Goal: Obtain resource: Download file/media

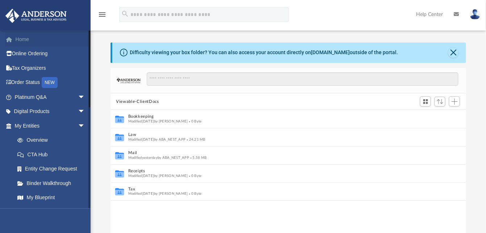
scroll to position [159, 350]
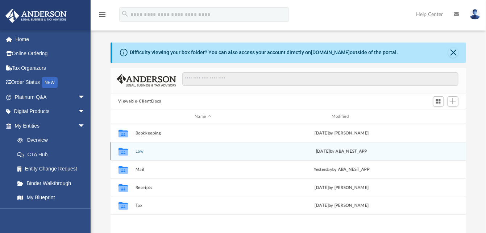
click at [224, 156] on div "Collaborated Folder Law [DATE] by ABA_NEST_APP" at bounding box center [289, 151] width 356 height 18
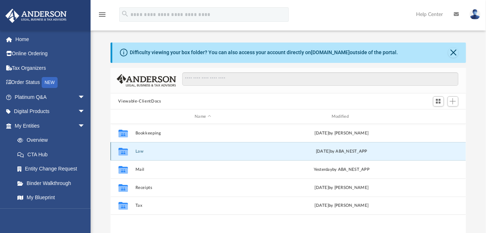
click at [191, 154] on div "Collaborated Folder Law [DATE] by ABA_NEST_APP" at bounding box center [289, 151] width 356 height 18
click at [137, 150] on button "Law" at bounding box center [203, 151] width 136 height 5
click at [457, 52] on button "Close" at bounding box center [454, 53] width 10 height 10
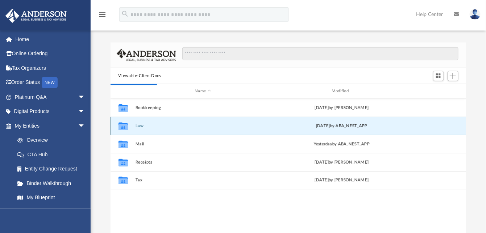
click at [133, 125] on div "Collaborated Folder Law [DATE] by ABA_NEST_APP" at bounding box center [289, 125] width 356 height 18
click at [118, 127] on icon "Collaborated Folder" at bounding box center [123, 126] width 12 height 12
click at [326, 125] on div "Fri Aug 29 2025 by ABA_NEST_APP" at bounding box center [342, 126] width 136 height 7
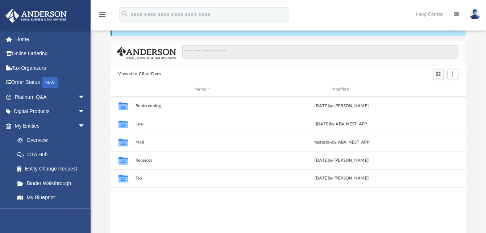
scroll to position [36, 0]
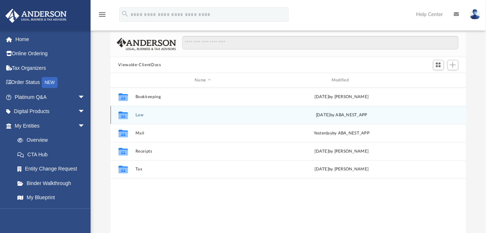
click at [121, 116] on icon "grid" at bounding box center [122, 116] width 9 height 6
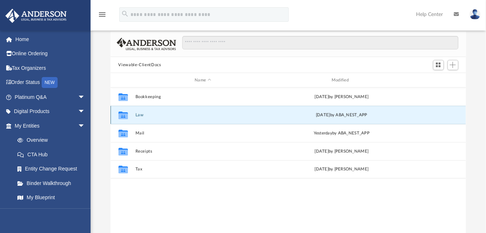
click at [135, 113] on button "Law" at bounding box center [203, 114] width 136 height 5
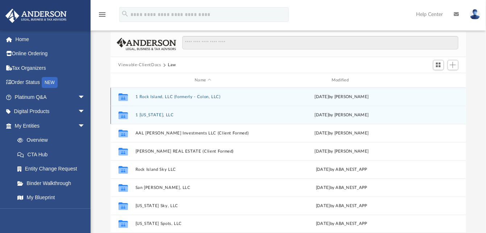
scroll to position [73, 0]
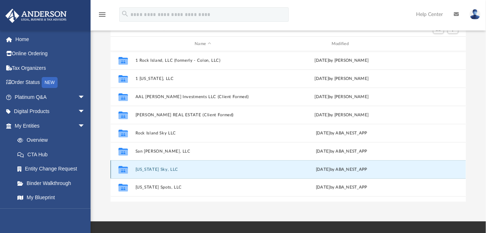
click at [157, 167] on button "[US_STATE] Sky, LLC" at bounding box center [203, 169] width 136 height 5
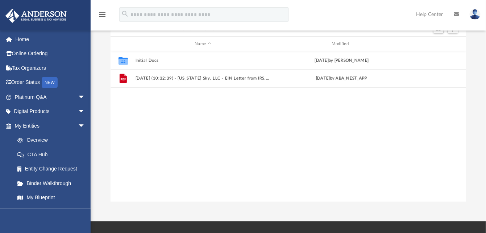
click at [157, 166] on div "Collaborated Folder Initial Docs [DATE] by [PERSON_NAME] File [DATE] (10:32:39)…" at bounding box center [289, 126] width 356 height 150
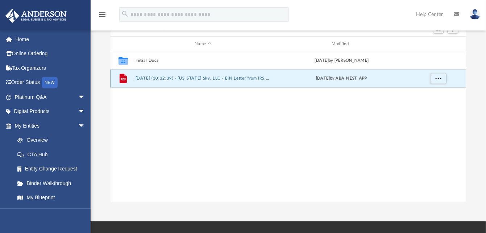
click at [222, 78] on button "[DATE] (10:32:39) - [US_STATE] Sky, LLC - EIN Letter from IRS.pdf" at bounding box center [203, 78] width 136 height 5
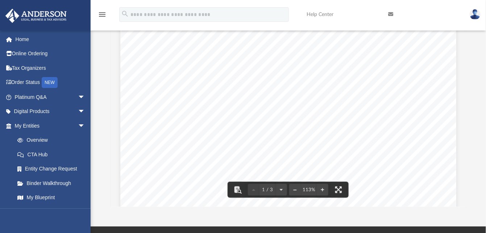
scroll to position [109, 0]
drag, startPoint x: 169, startPoint y: 82, endPoint x: 190, endPoint y: 87, distance: 22.2
click at [190, 87] on div "Page 1" at bounding box center [288, 131] width 336 height 431
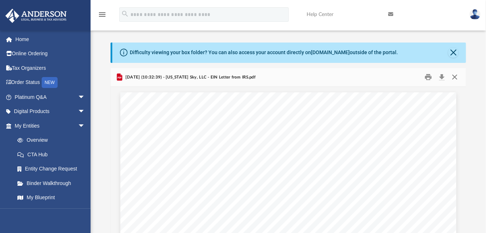
click at [457, 79] on button "Close" at bounding box center [455, 76] width 13 height 11
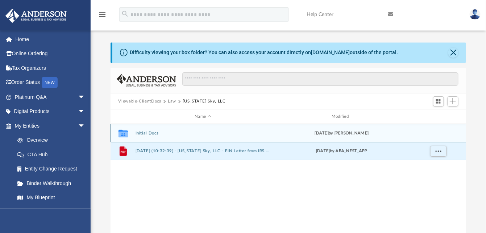
click at [169, 129] on div "Collaborated Folder Initial Docs [DATE] by [PERSON_NAME]" at bounding box center [289, 133] width 356 height 18
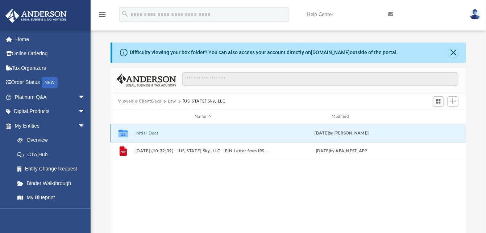
click at [147, 131] on button "Initial Docs" at bounding box center [203, 133] width 136 height 5
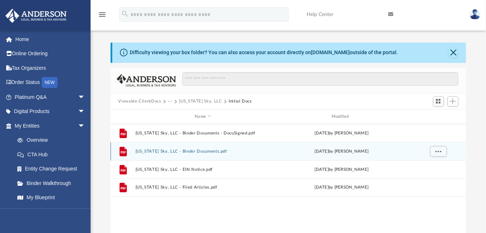
click at [165, 149] on button "[US_STATE] Sky, LLC - Binder Documents.pdf" at bounding box center [203, 151] width 136 height 5
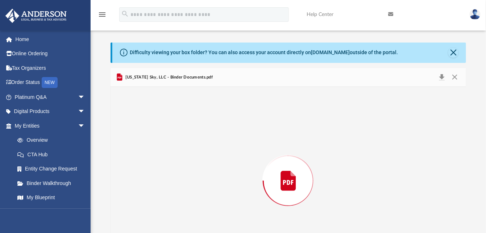
scroll to position [41, 0]
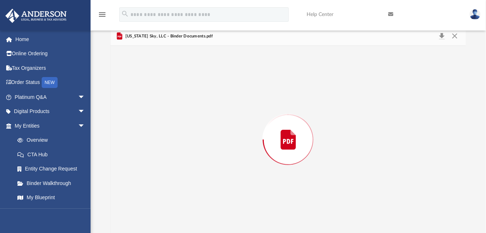
click at [165, 149] on div "Preview" at bounding box center [289, 139] width 356 height 187
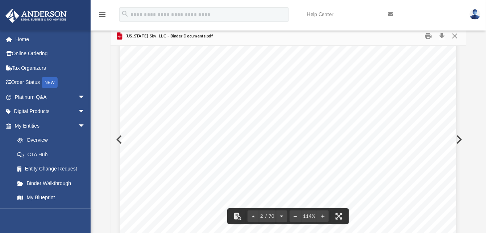
scroll to position [508, 0]
click at [457, 37] on button "Close" at bounding box center [455, 35] width 13 height 11
